Goal: Find specific page/section

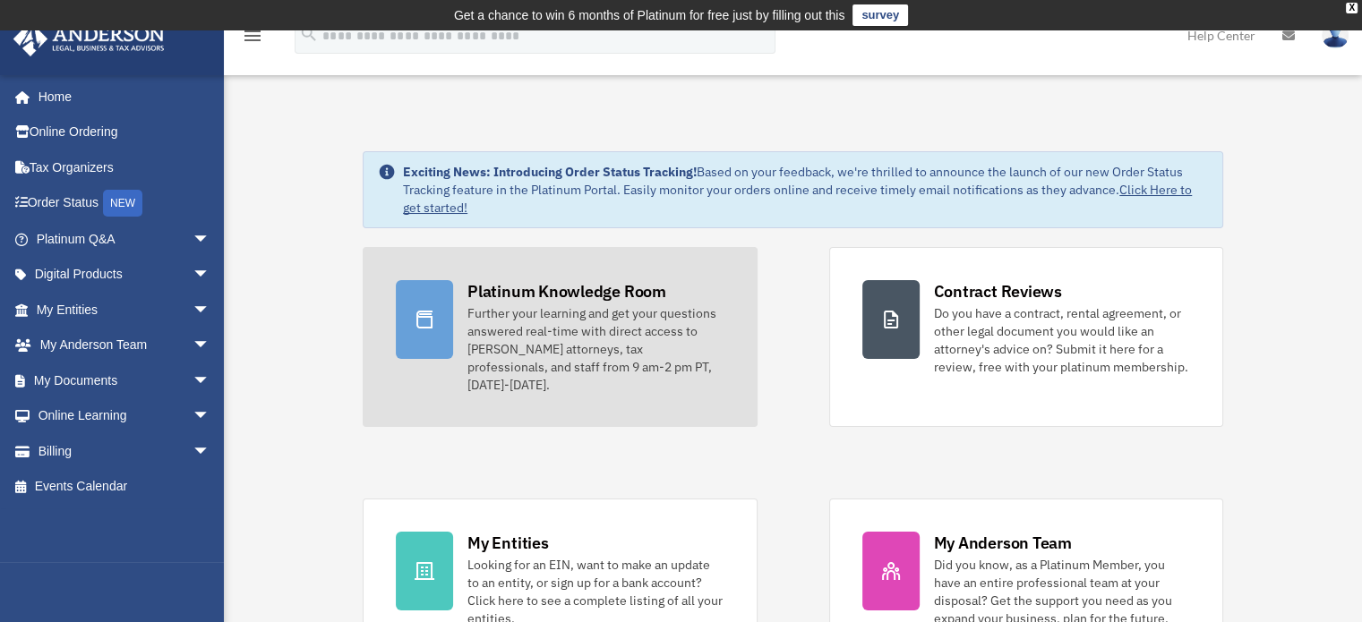
click at [553, 356] on div "Further your learning and get your questions answered real-time with direct acc…" at bounding box center [595, 349] width 256 height 90
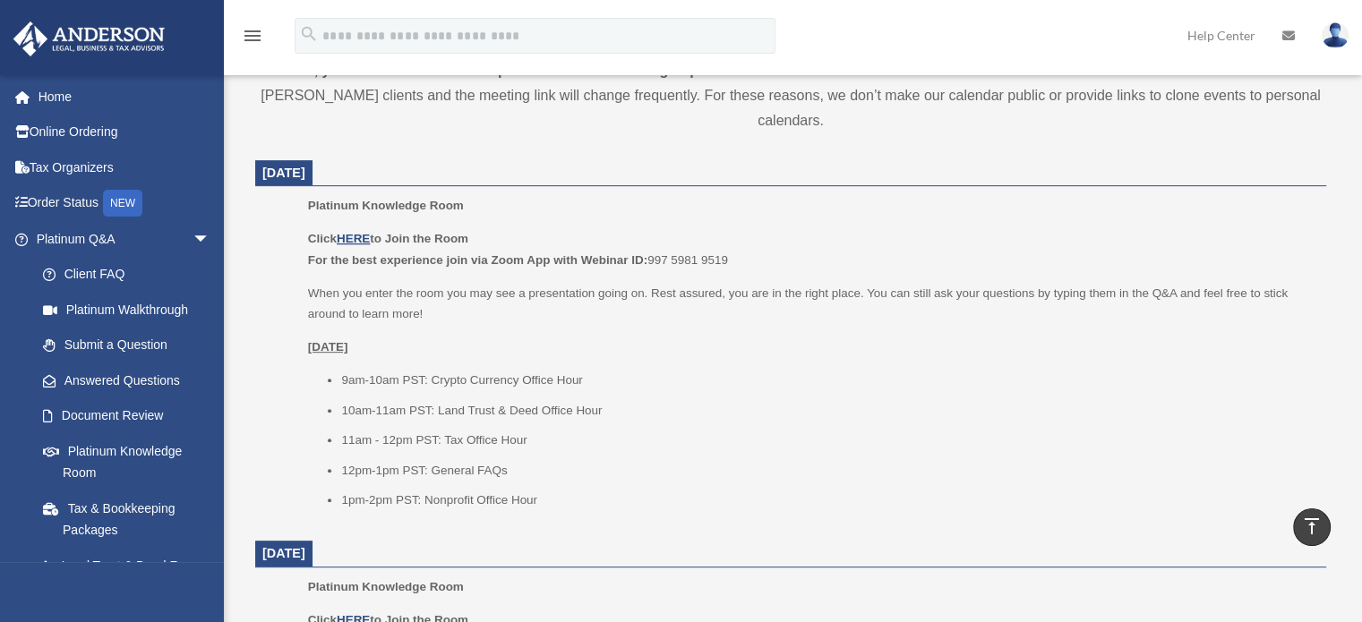
scroll to position [627, 0]
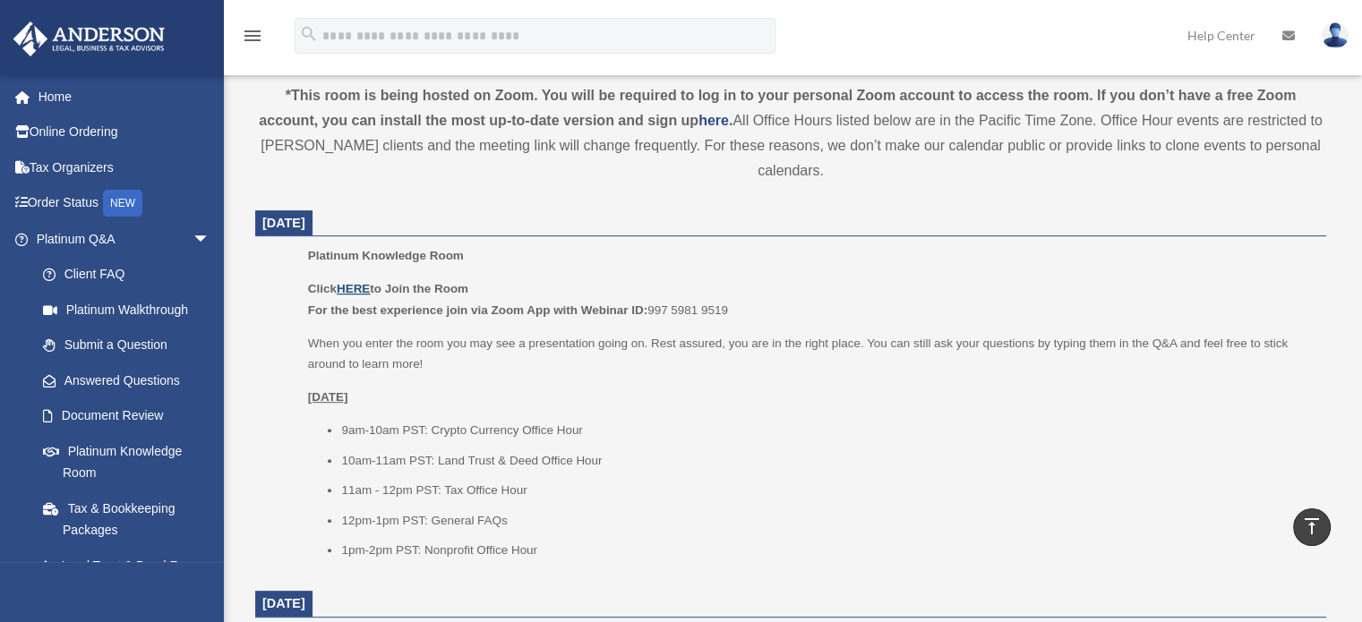
click at [358, 287] on u "HERE" at bounding box center [353, 288] width 33 height 13
click at [356, 289] on u "HERE" at bounding box center [353, 288] width 33 height 13
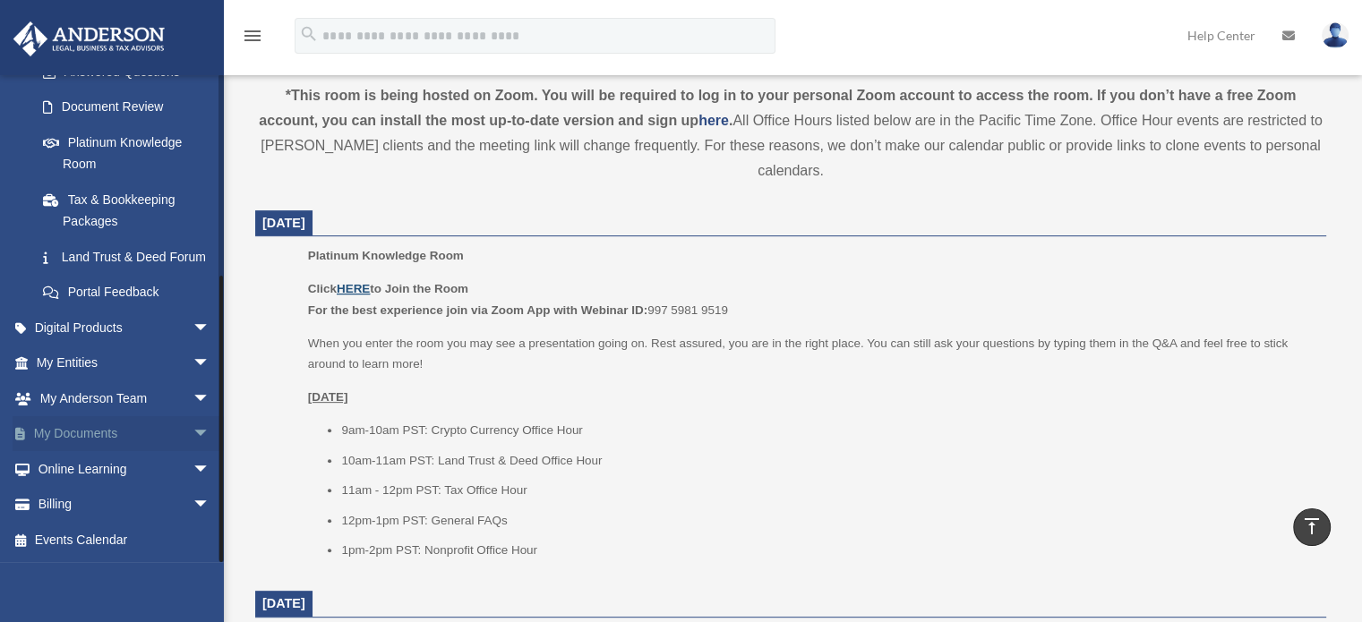
scroll to position [330, 0]
click at [193, 432] on span "arrow_drop_down" at bounding box center [211, 434] width 36 height 37
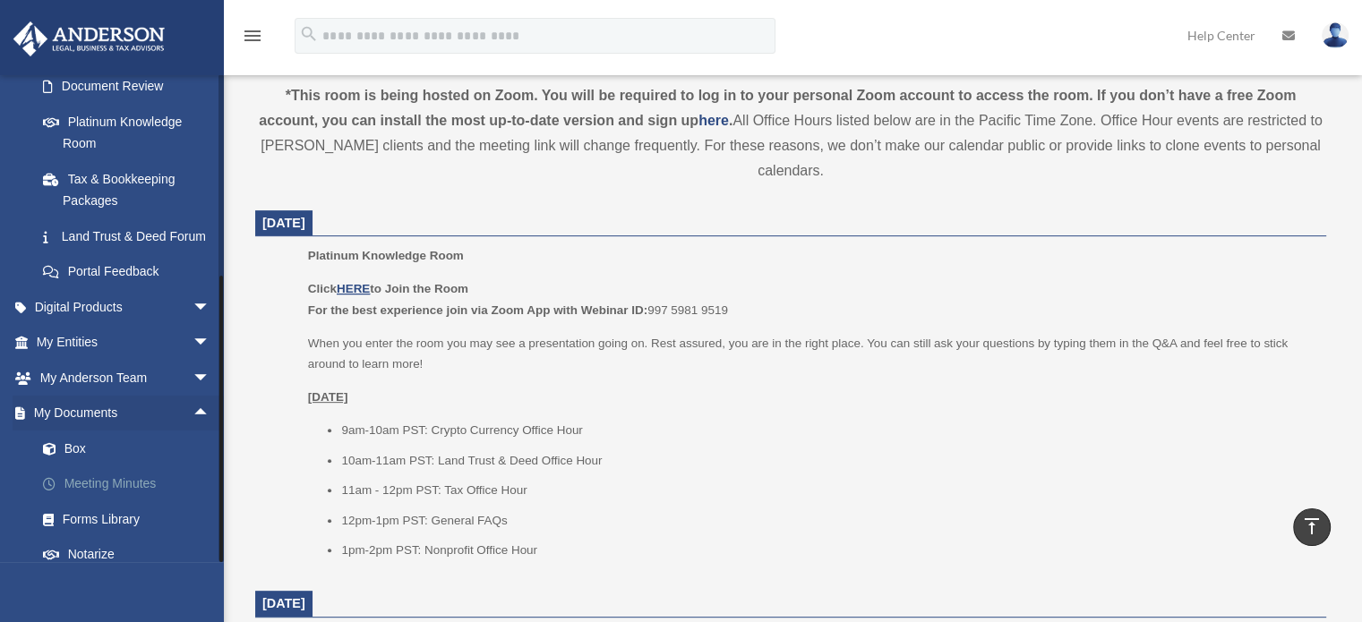
click at [121, 502] on link "Meeting Minutes" at bounding box center [131, 485] width 212 height 36
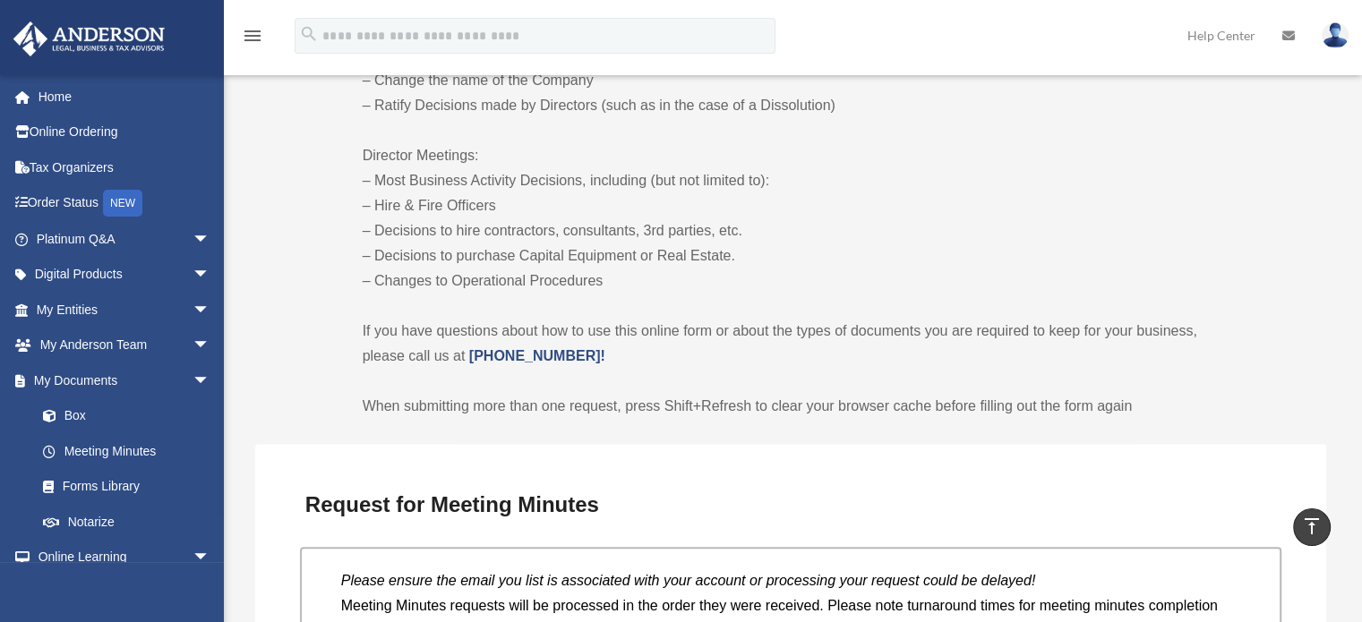
scroll to position [806, 0]
